Goal: Task Accomplishment & Management: Manage account settings

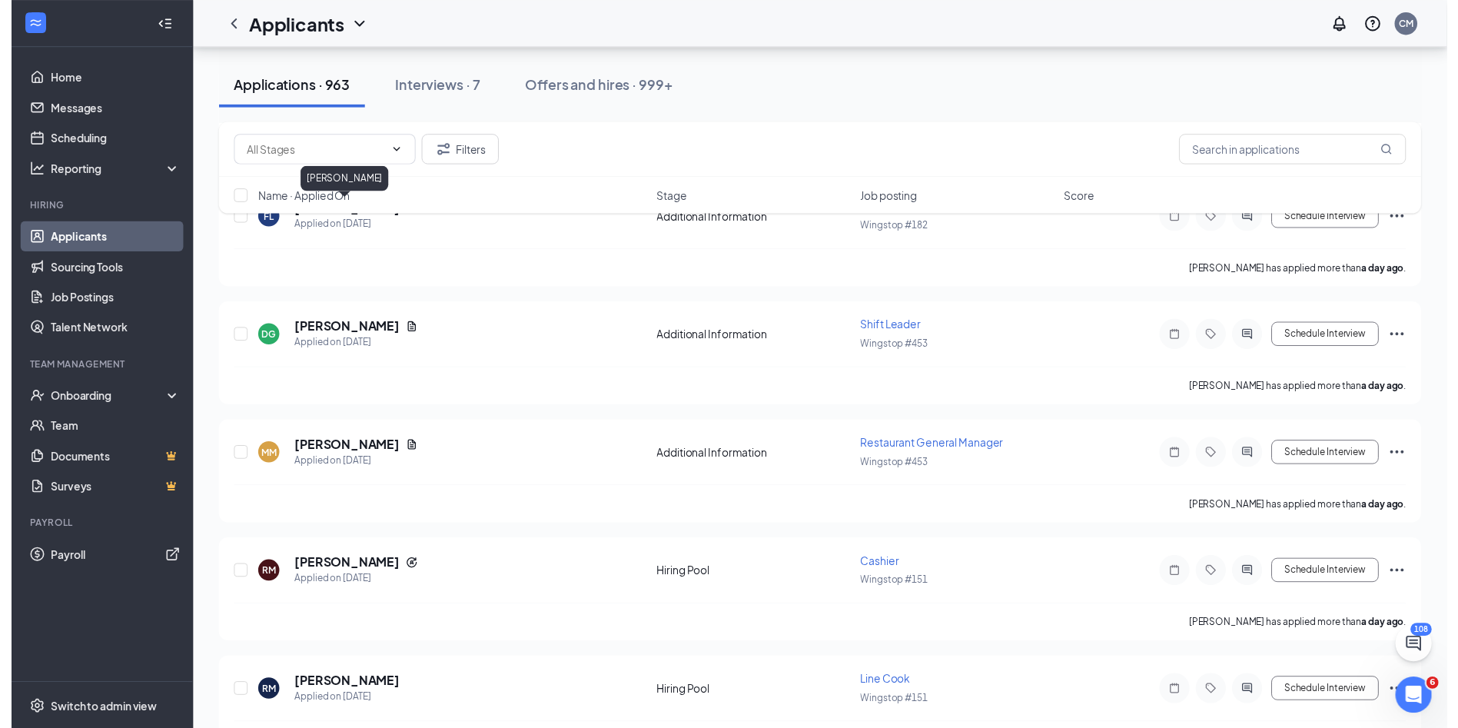
scroll to position [2459, 0]
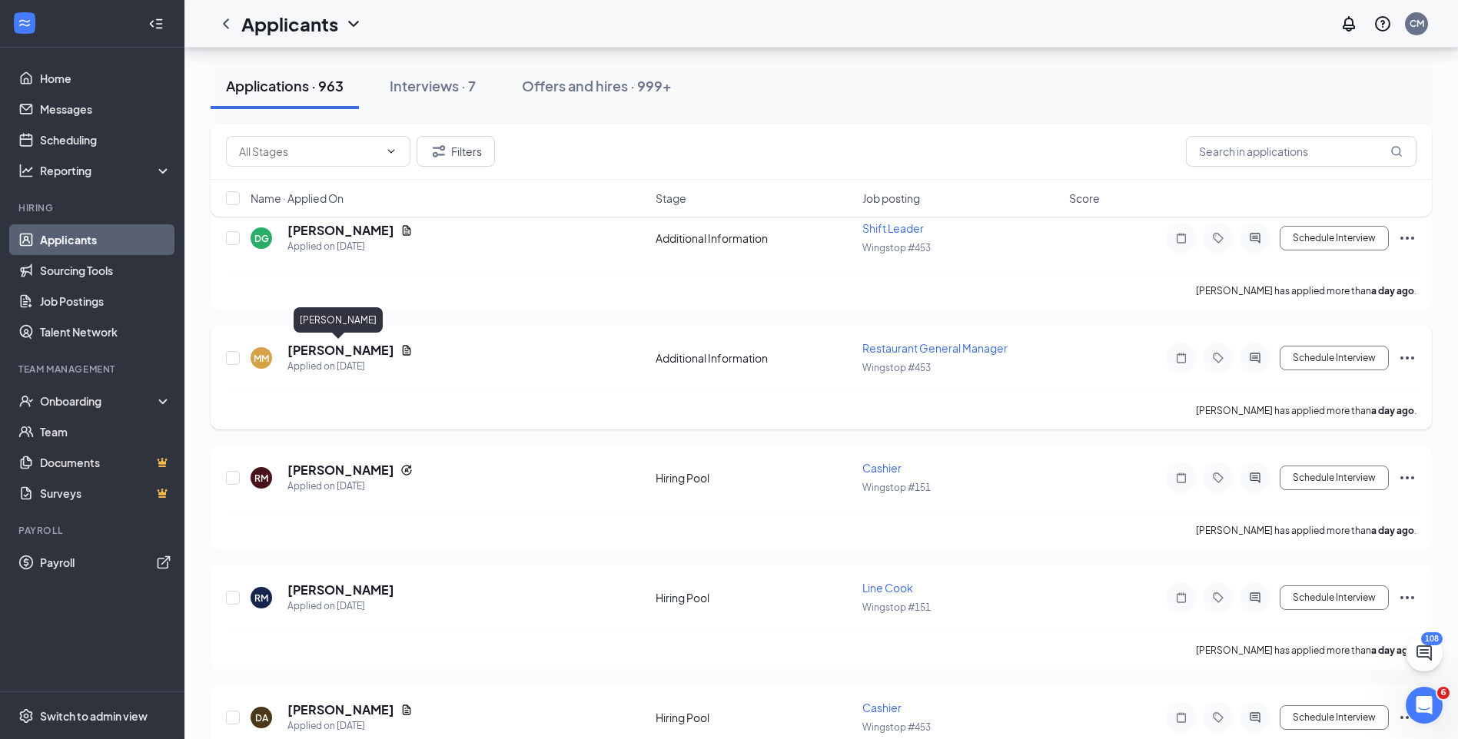
click at [327, 353] on h5 "[PERSON_NAME]" at bounding box center [340, 350] width 107 height 17
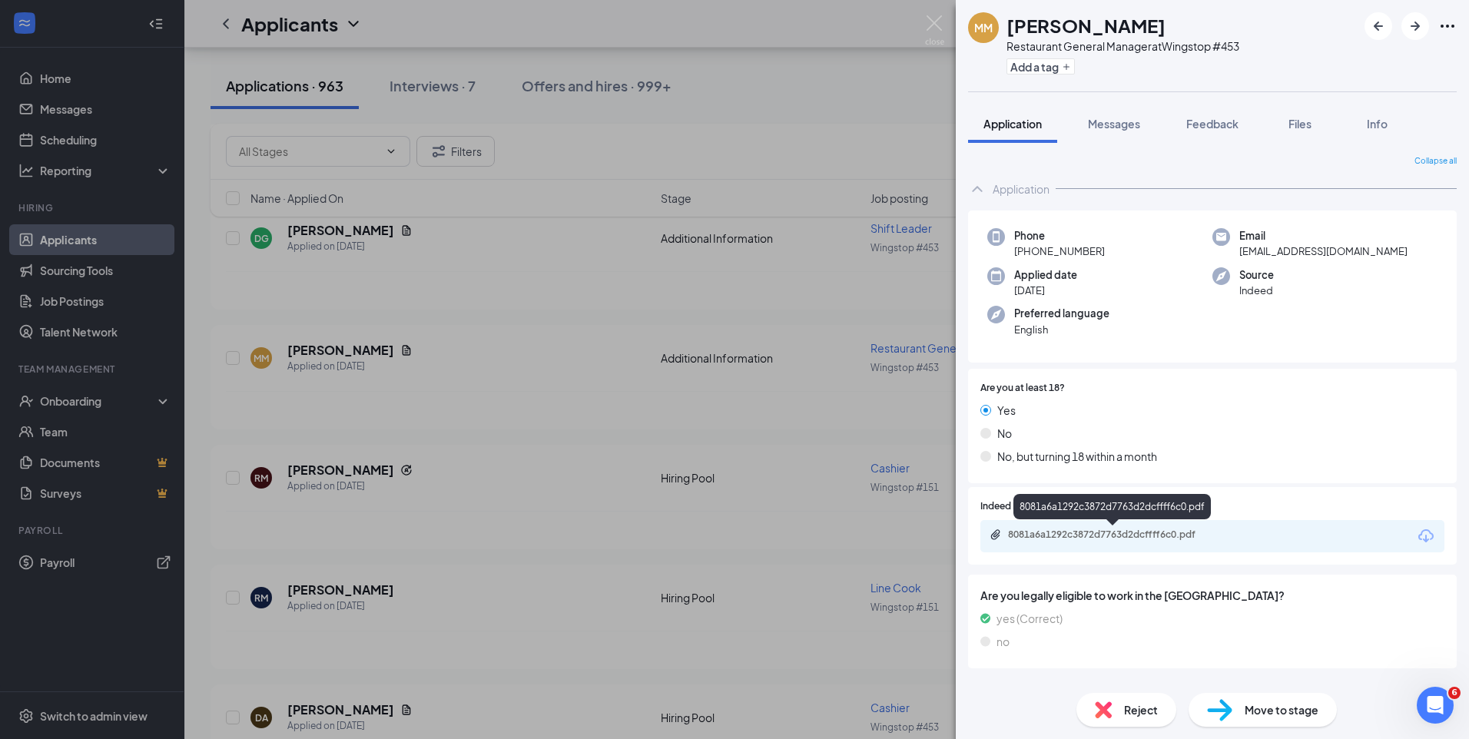
click at [1037, 534] on div "8081a6a1292c3872d7763d2dcffff6c0.pdf" at bounding box center [1115, 535] width 215 height 12
click at [556, 268] on div "MM [PERSON_NAME] Restaurant General Manager at Wingstop #453 Add a tag Applicat…" at bounding box center [734, 369] width 1469 height 739
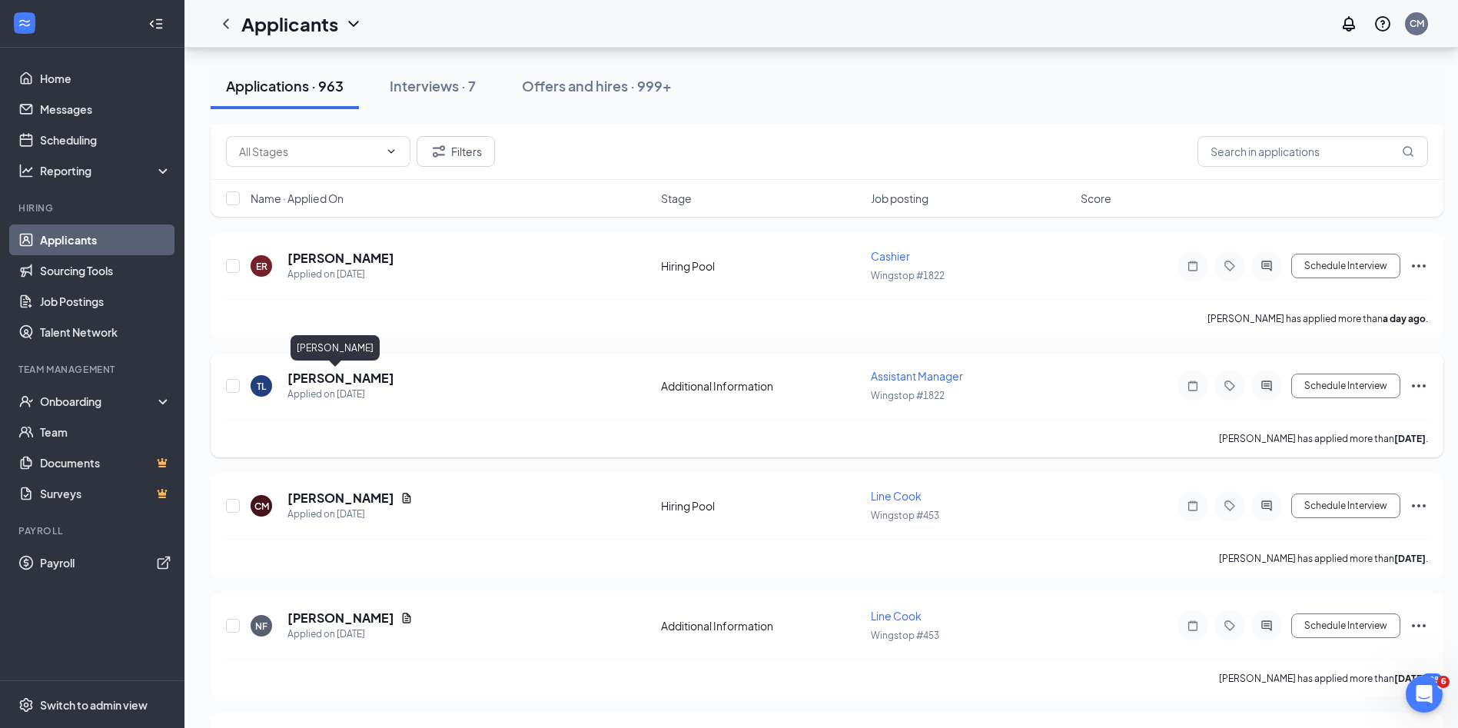
scroll to position [3074, 0]
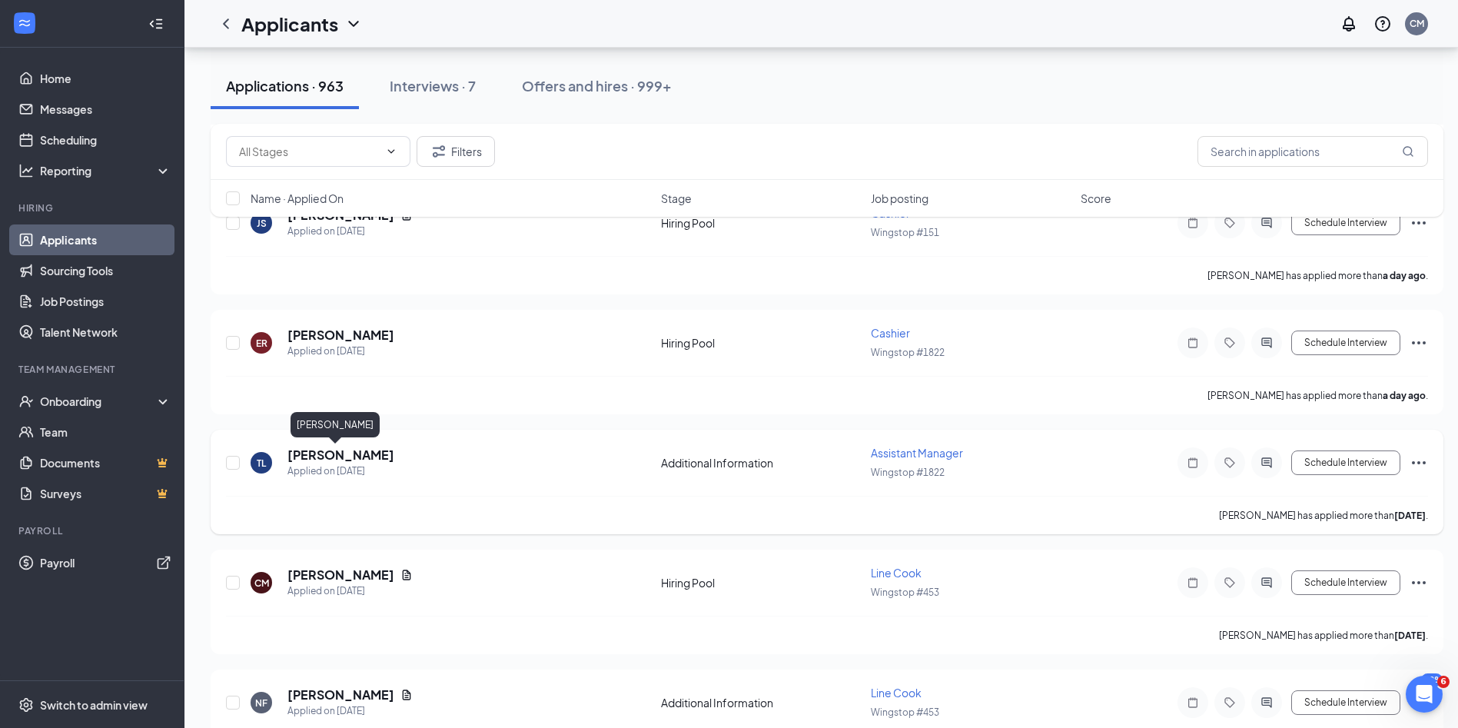
click at [316, 455] on h5 "[PERSON_NAME]" at bounding box center [340, 454] width 107 height 17
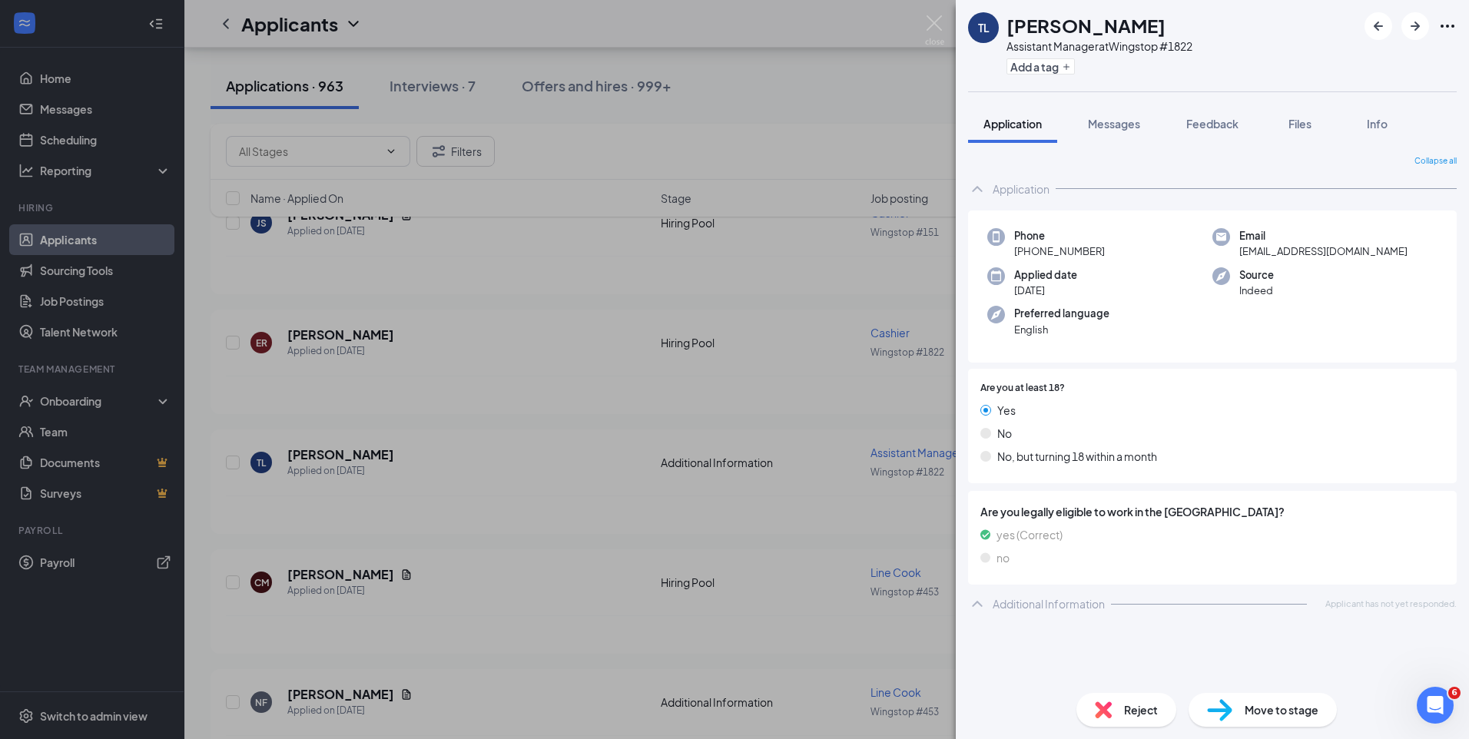
click at [663, 385] on div "TL [PERSON_NAME] Assistant Manager at Wingstop #1822 Add a tag Application Mess…" at bounding box center [734, 369] width 1469 height 739
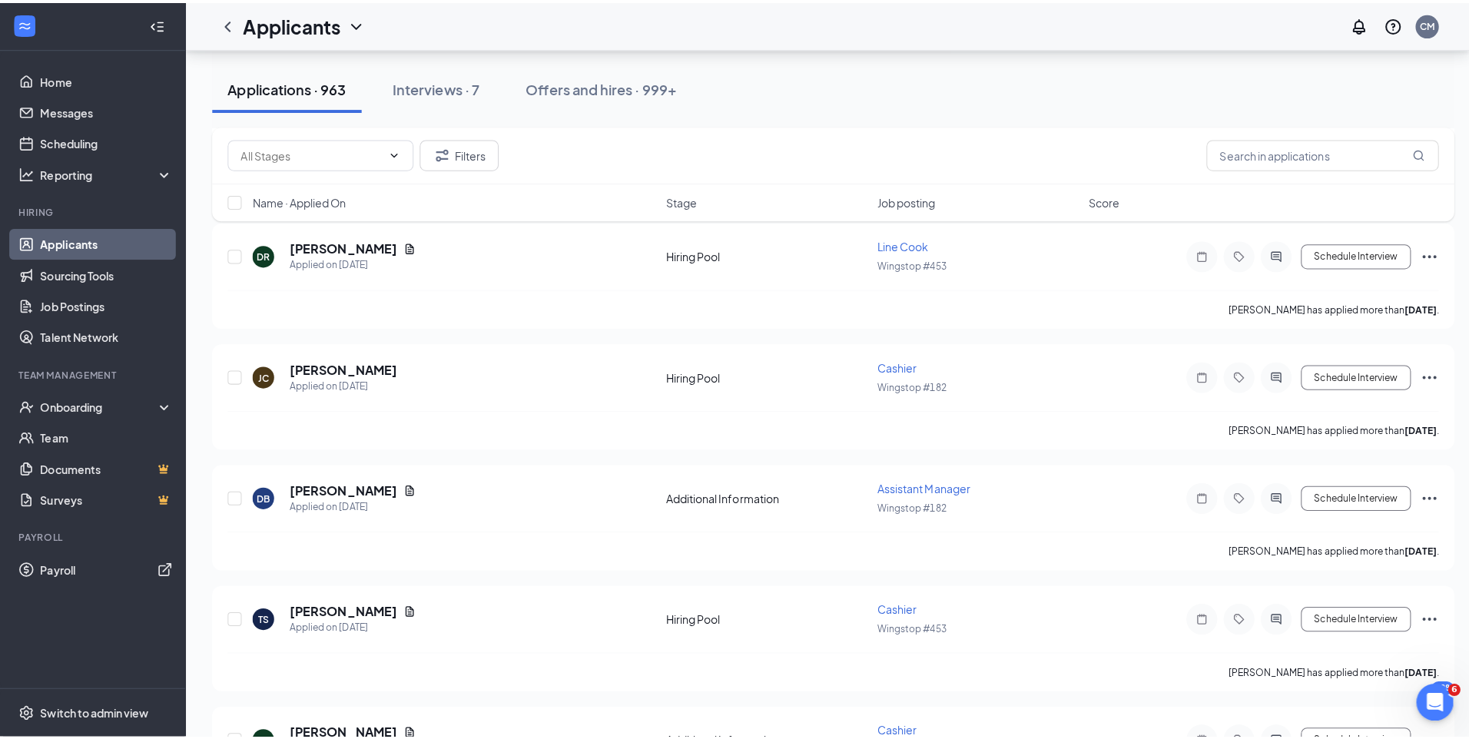
scroll to position [3765, 0]
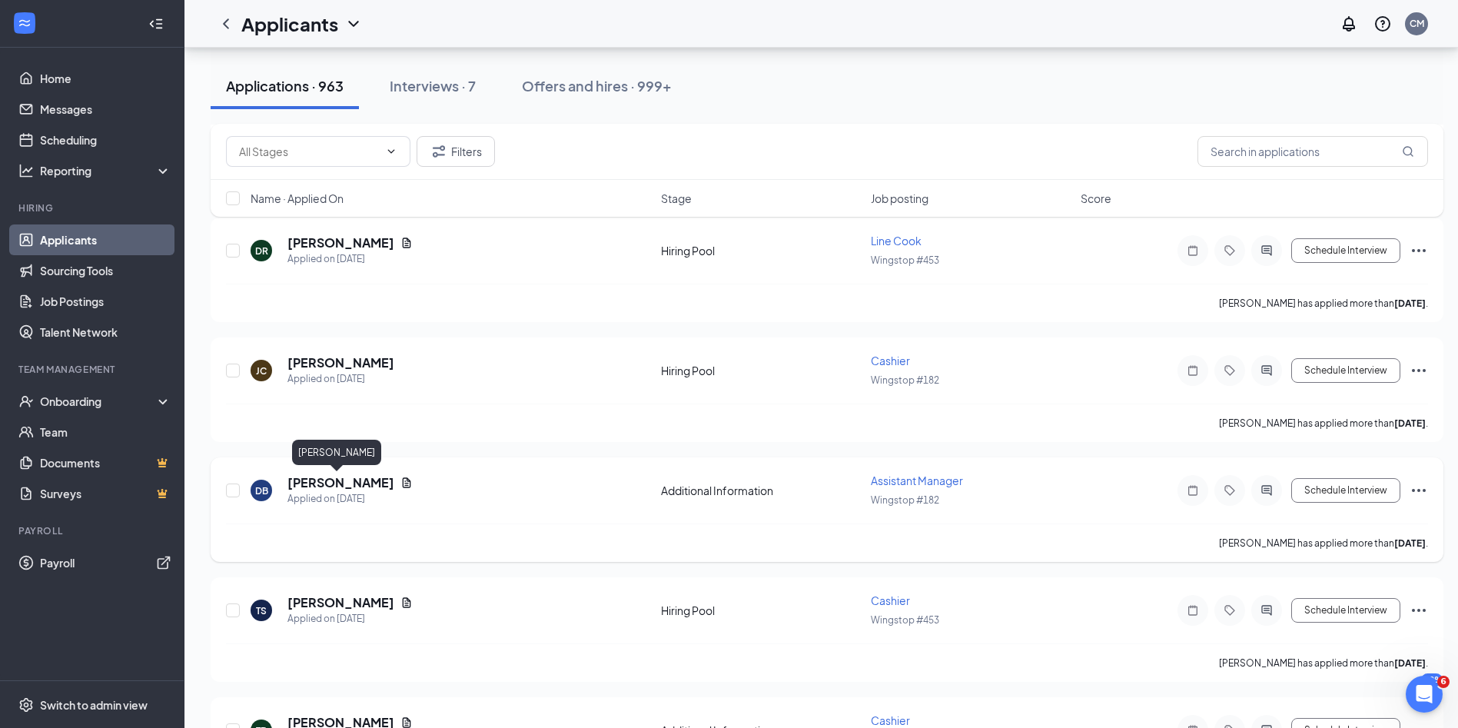
click at [328, 485] on h5 "[PERSON_NAME]" at bounding box center [340, 482] width 107 height 17
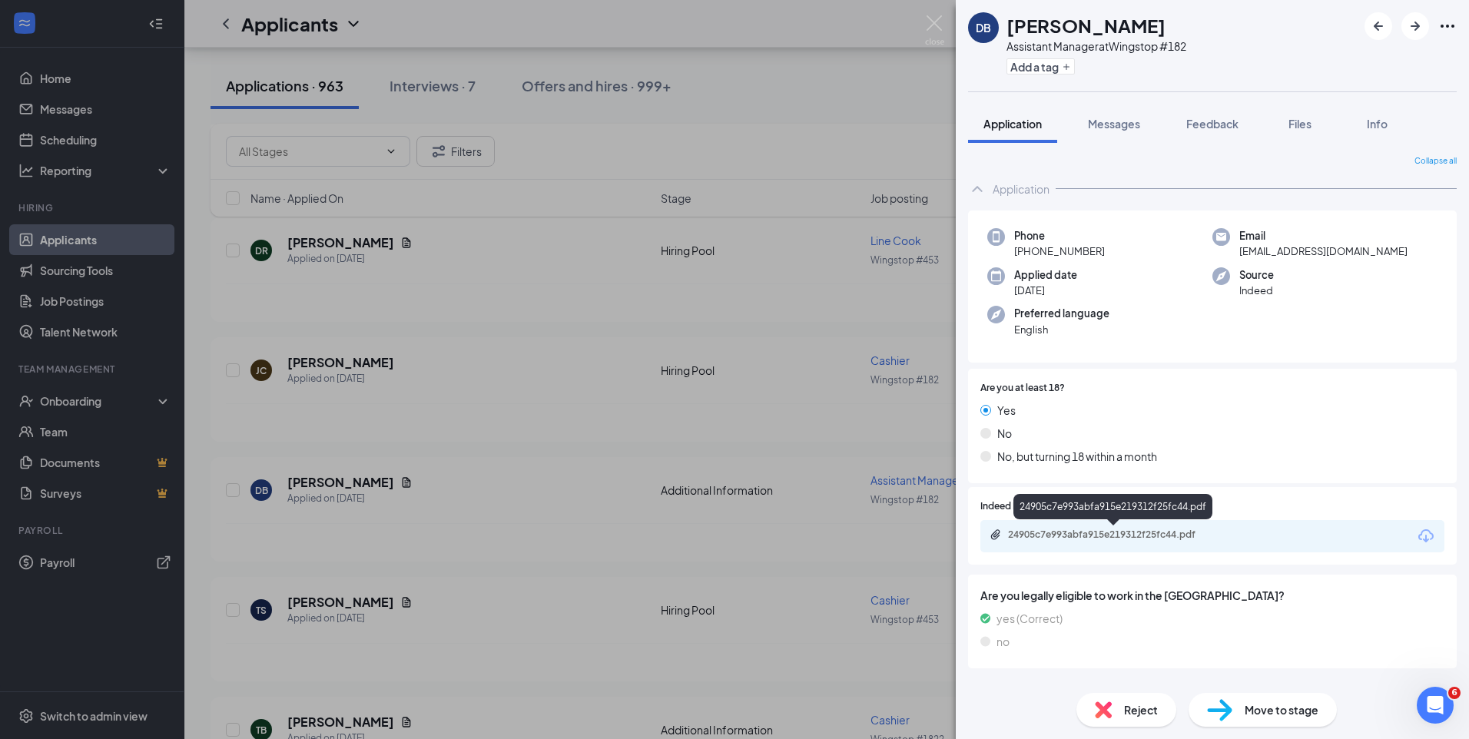
click at [1017, 529] on div "24905c7e993abfa915e219312f25fc44.pdf" at bounding box center [1115, 535] width 215 height 12
click at [562, 275] on div "DB [PERSON_NAME] Assistant Manager at Wingstop #182 Add a tag Application Messa…" at bounding box center [734, 369] width 1469 height 739
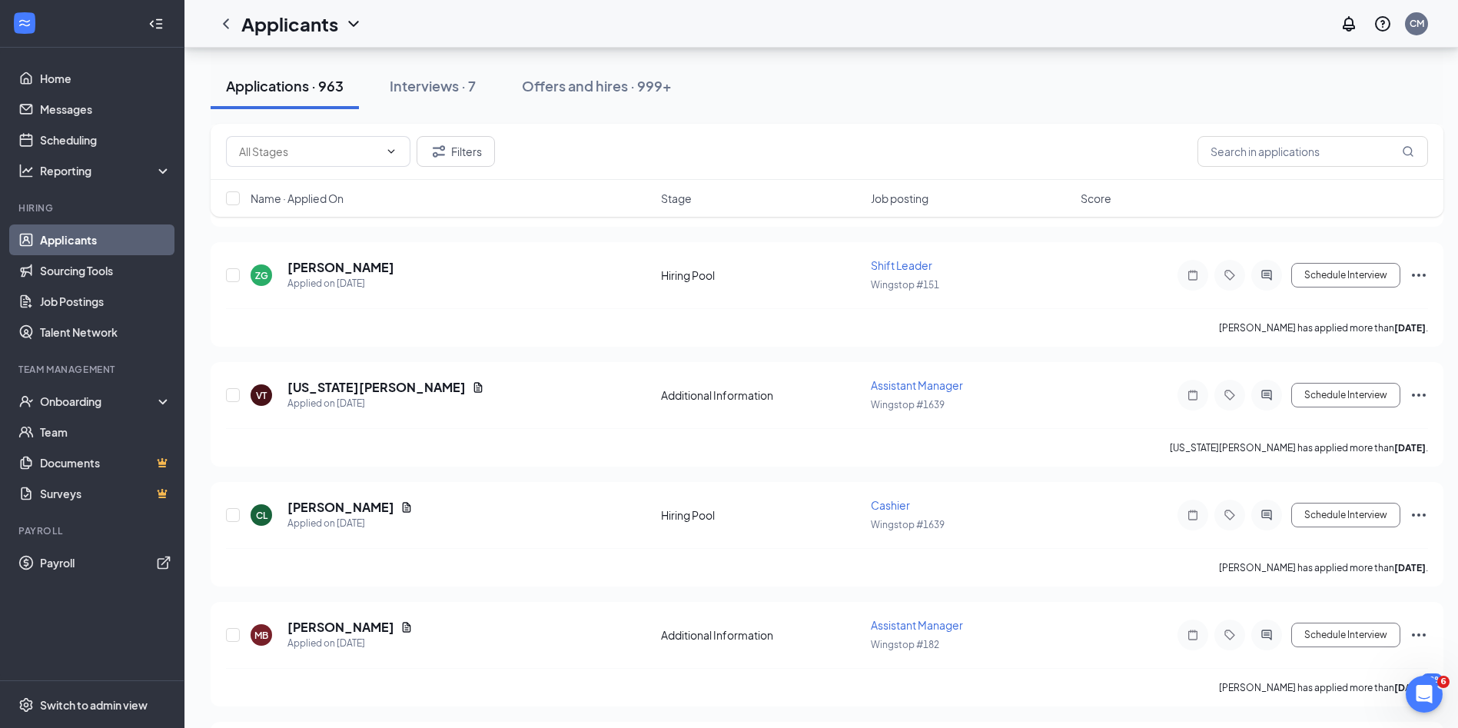
scroll to position [5686, 0]
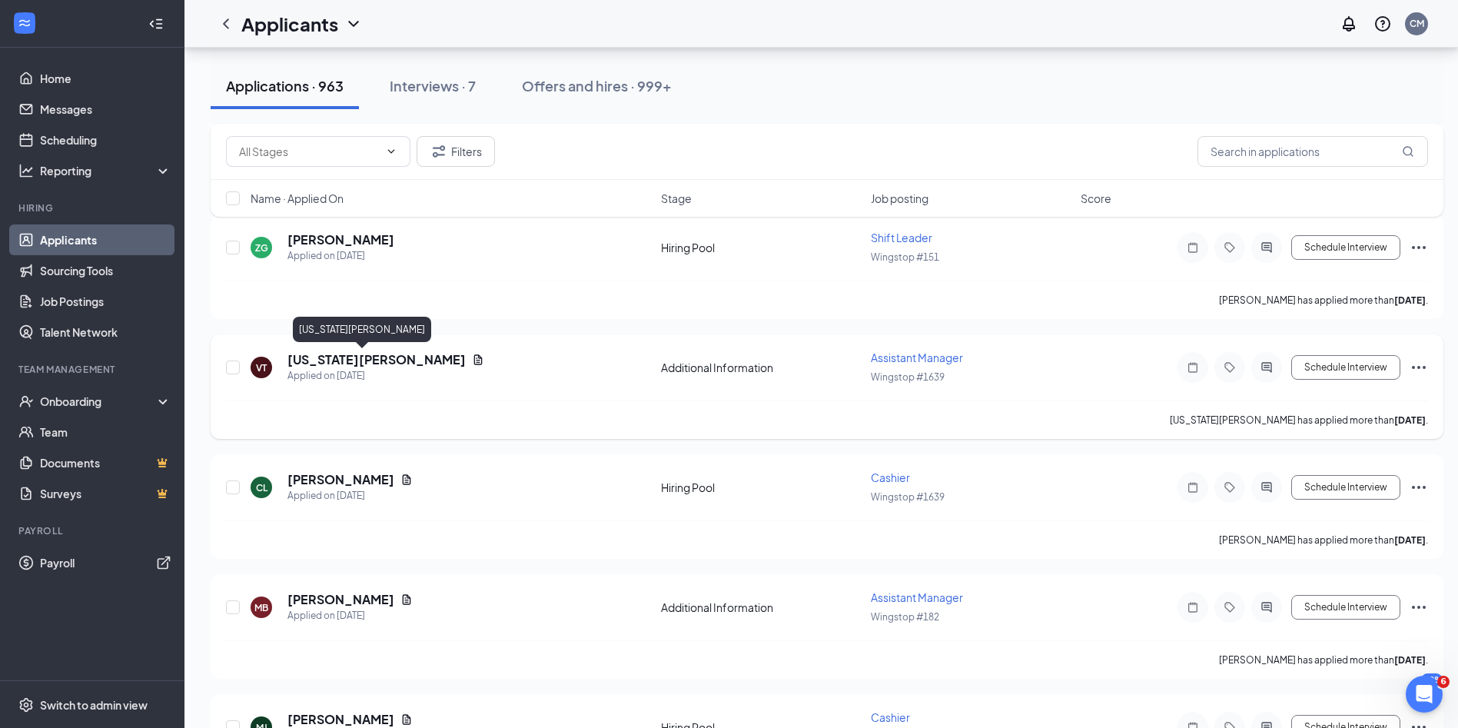
click at [331, 361] on h5 "[US_STATE][PERSON_NAME]" at bounding box center [376, 359] width 178 height 17
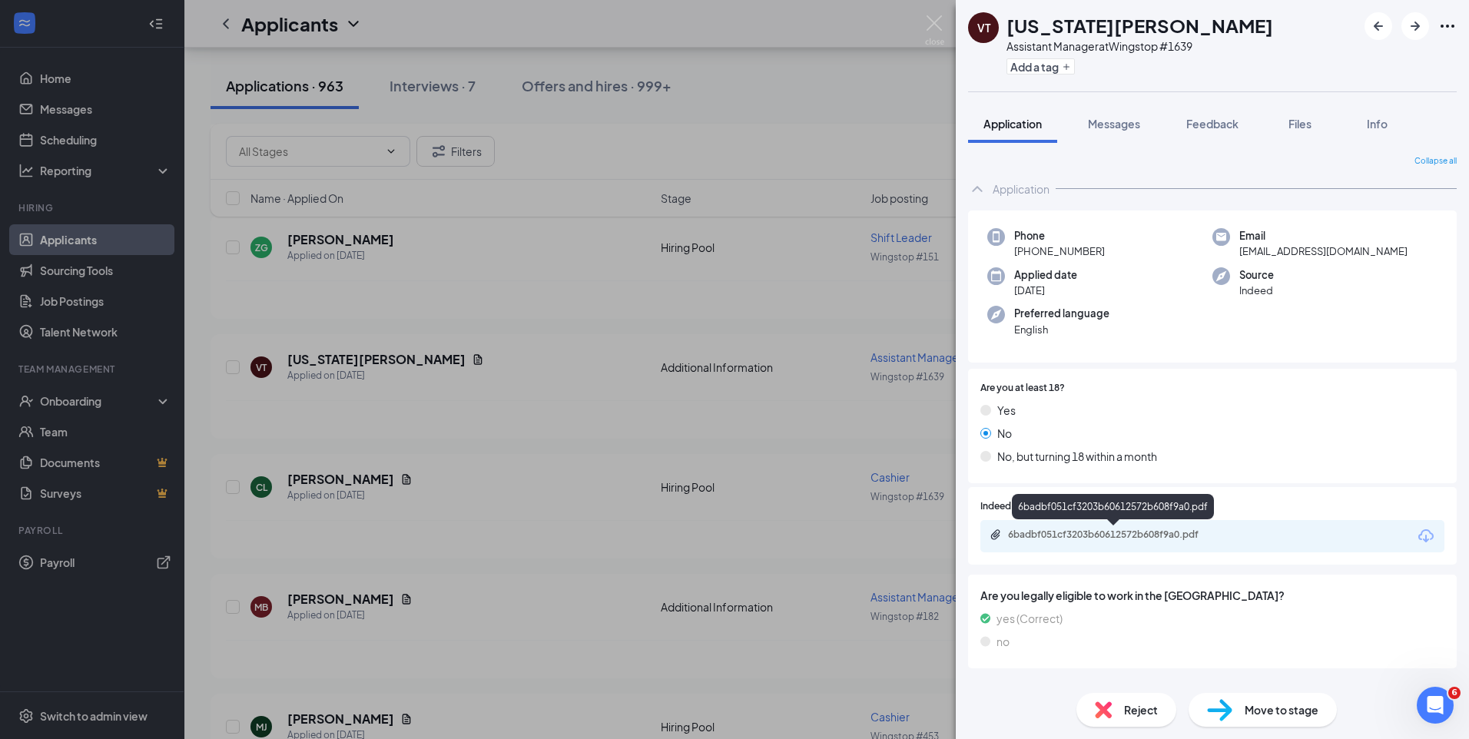
click at [1021, 529] on div "6badbf051cf3203b60612572b608f9a0.pdf" at bounding box center [1115, 535] width 215 height 12
click at [579, 393] on div "VT [US_STATE][PERSON_NAME] Assistant Manager at Wingstop #1639 Add a tag Applic…" at bounding box center [734, 369] width 1469 height 739
